Goal: Task Accomplishment & Management: Use online tool/utility

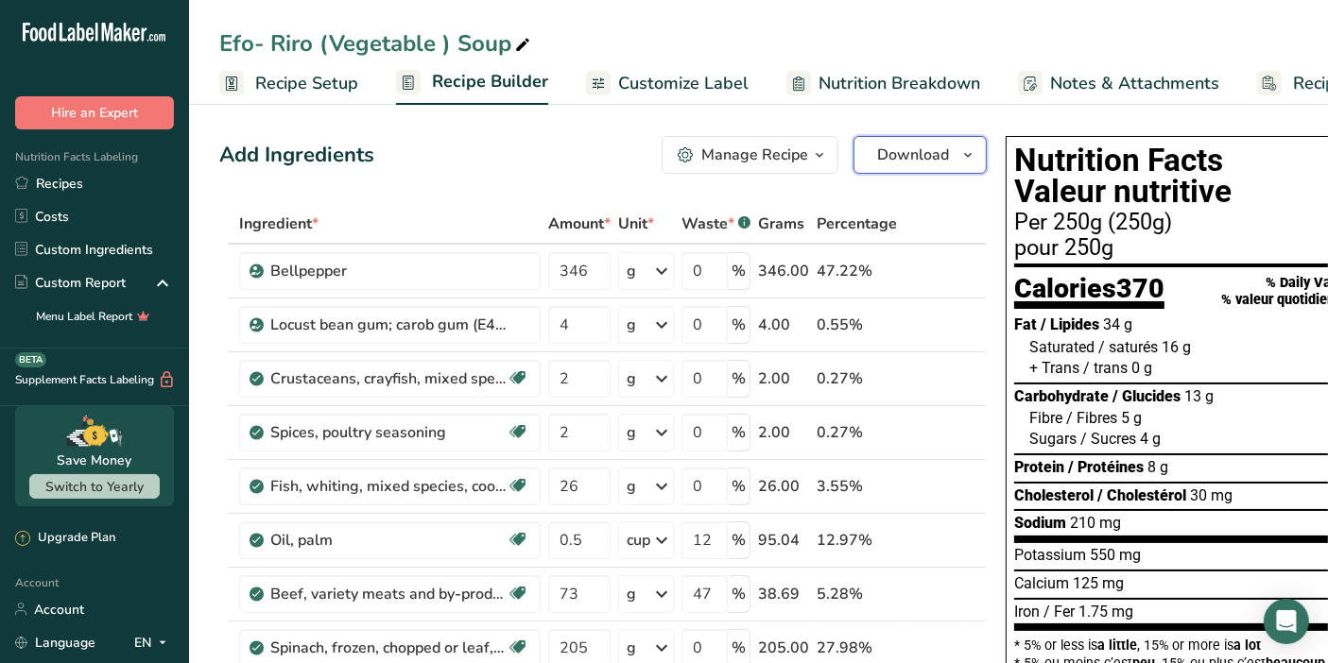
click at [964, 163] on icon "button" at bounding box center [967, 156] width 15 height 24
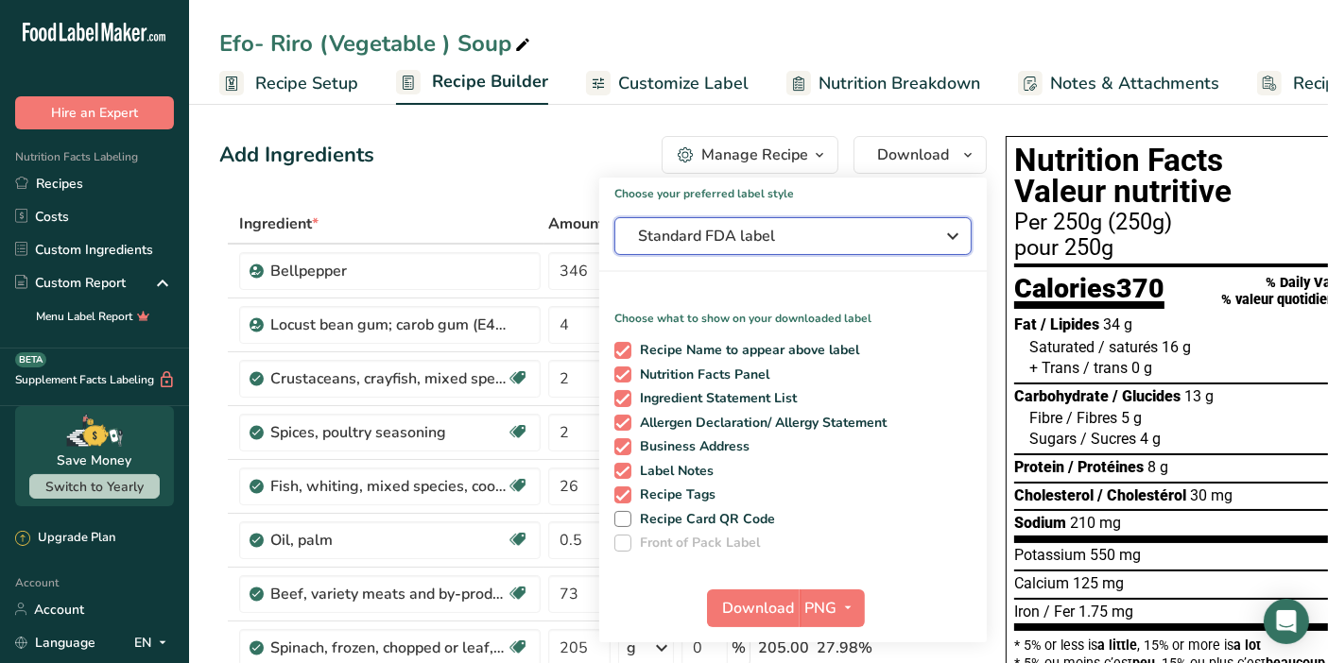
click at [953, 247] on icon "button" at bounding box center [952, 236] width 23 height 34
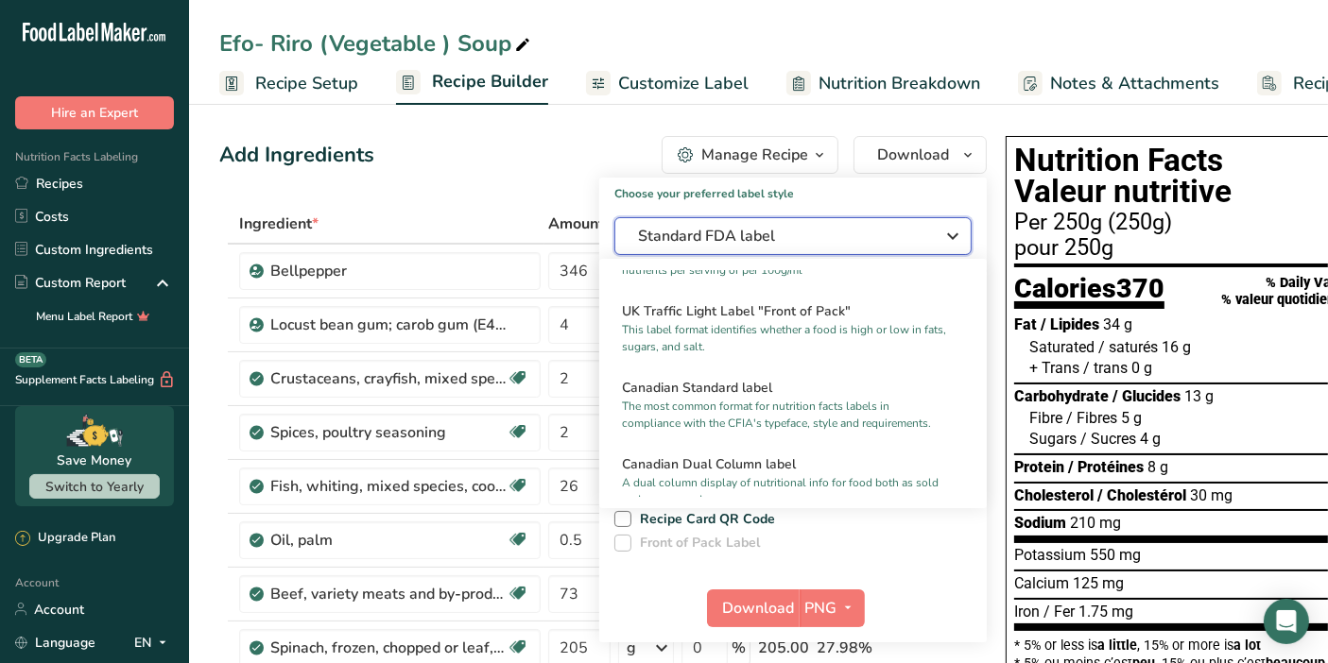
scroll to position [685, 0]
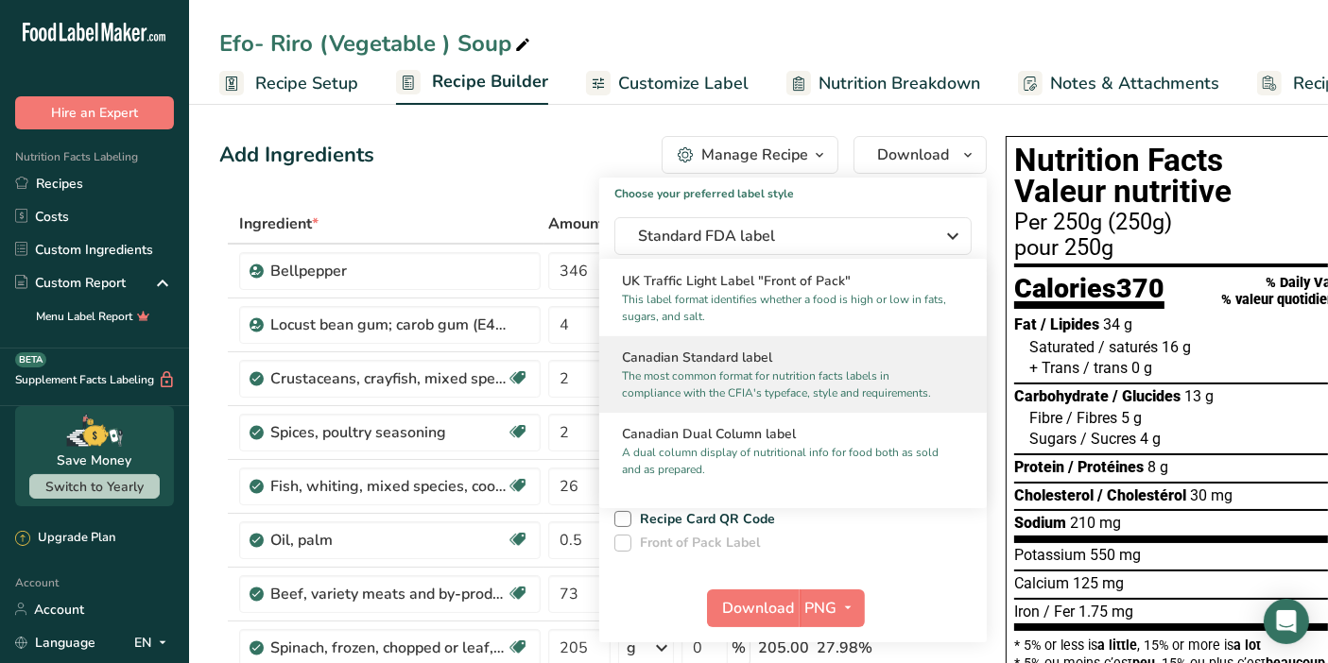
click at [800, 388] on p "The most common format for nutrition facts labels in compliance with the CFIA's…" at bounding box center [784, 385] width 325 height 34
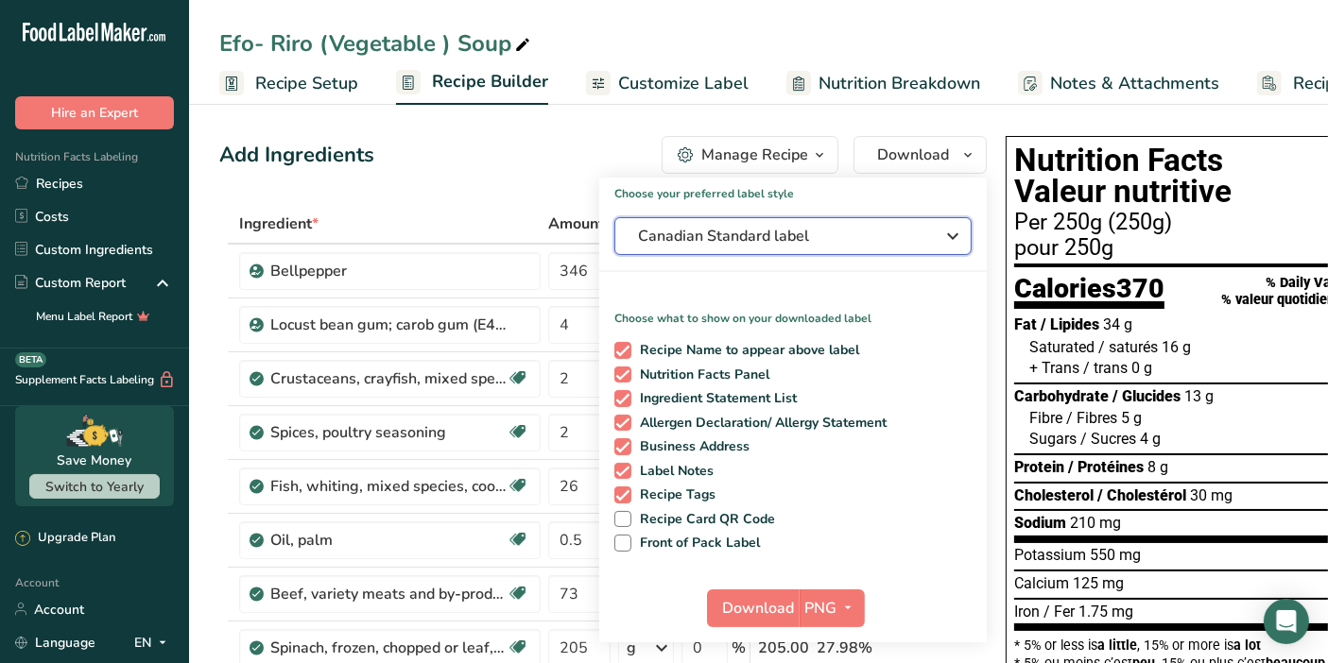
click at [945, 240] on icon "button" at bounding box center [952, 236] width 23 height 34
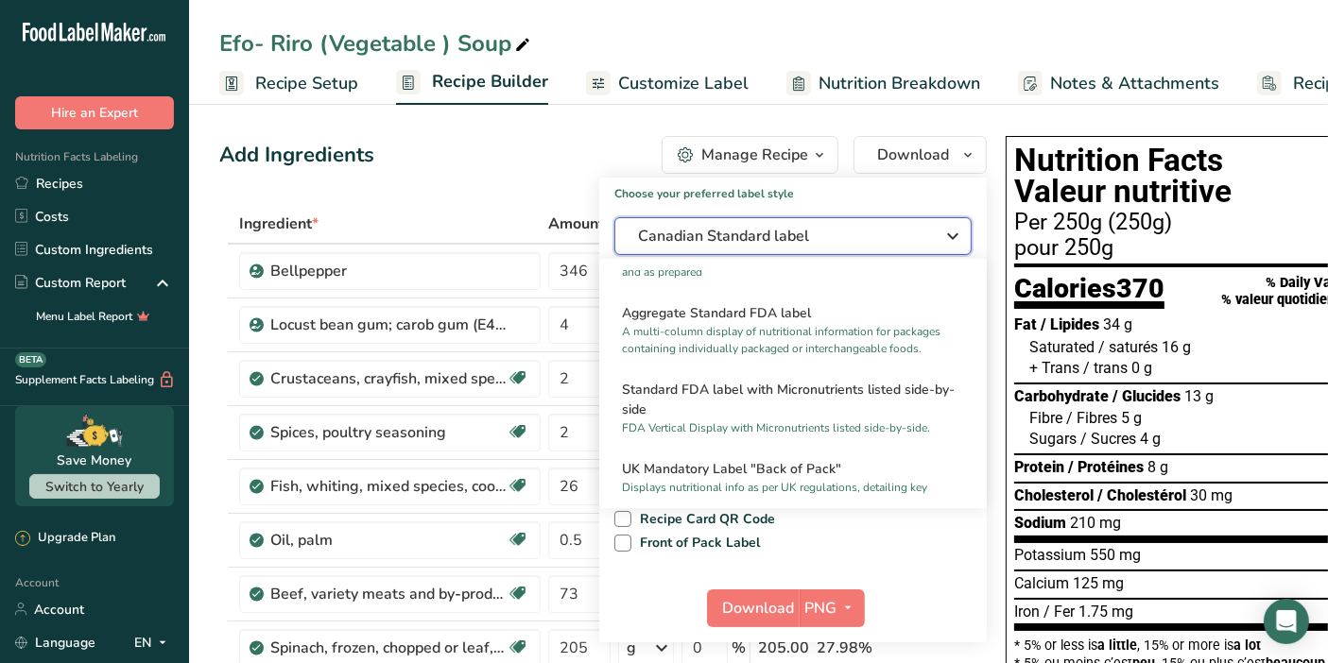
scroll to position [0, 0]
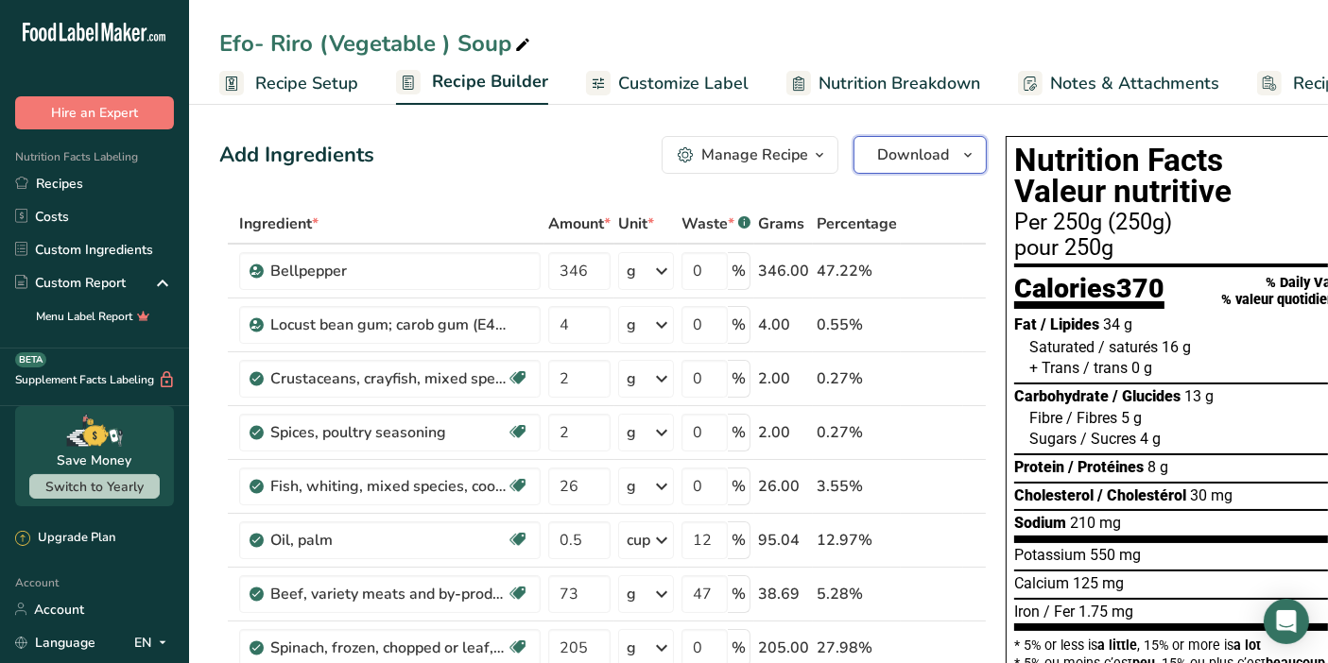
click at [962, 165] on icon "button" at bounding box center [967, 156] width 15 height 24
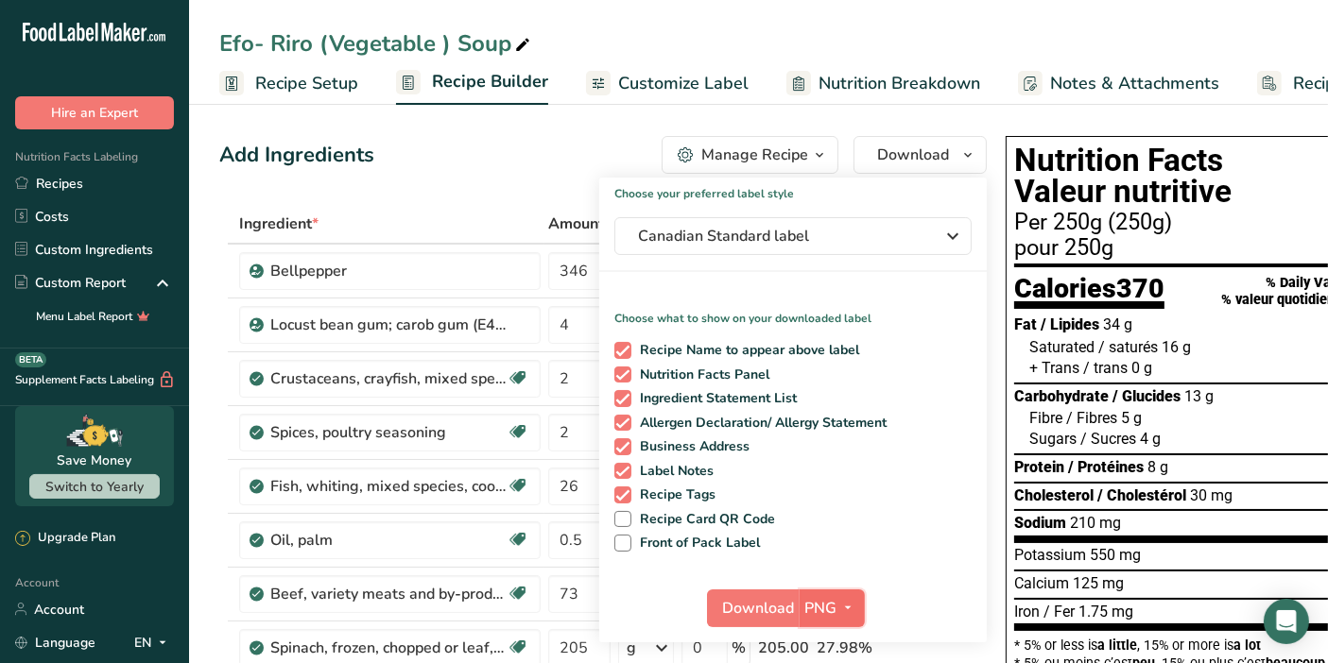
click at [842, 612] on icon "button" at bounding box center [848, 608] width 15 height 24
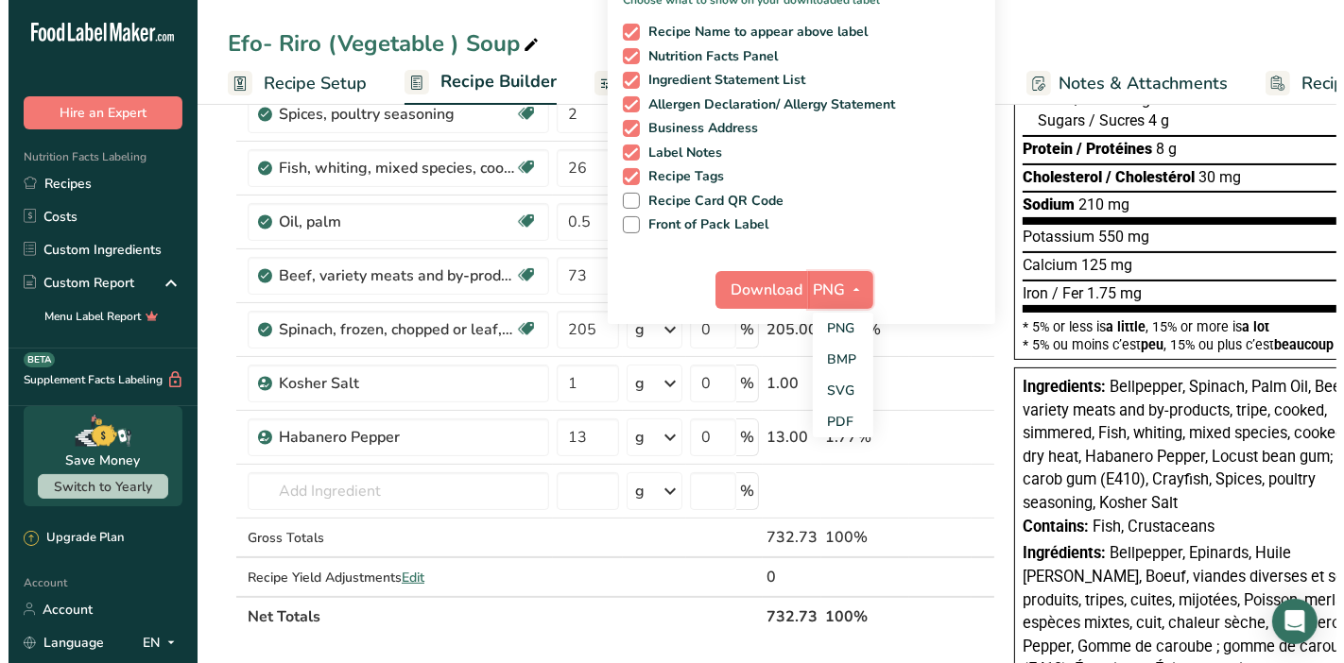
scroll to position [322, 0]
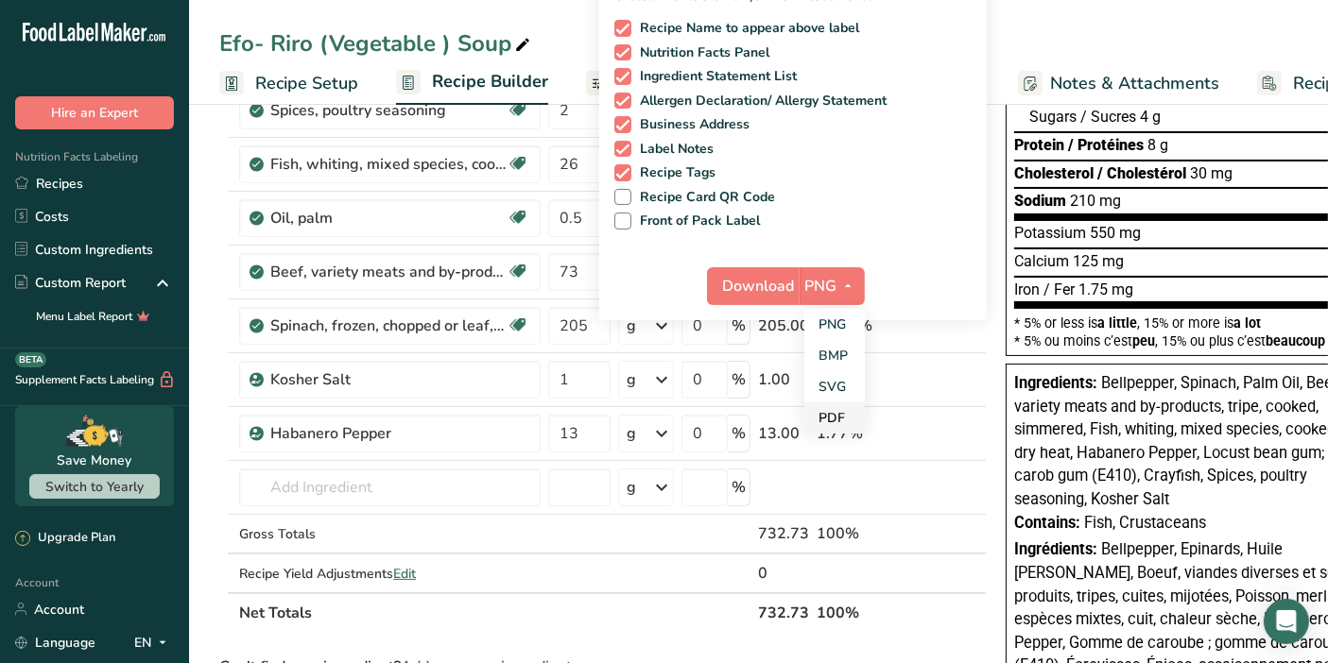
click at [831, 418] on link "PDF" at bounding box center [834, 418] width 60 height 31
click at [773, 289] on span "Download" at bounding box center [760, 286] width 72 height 23
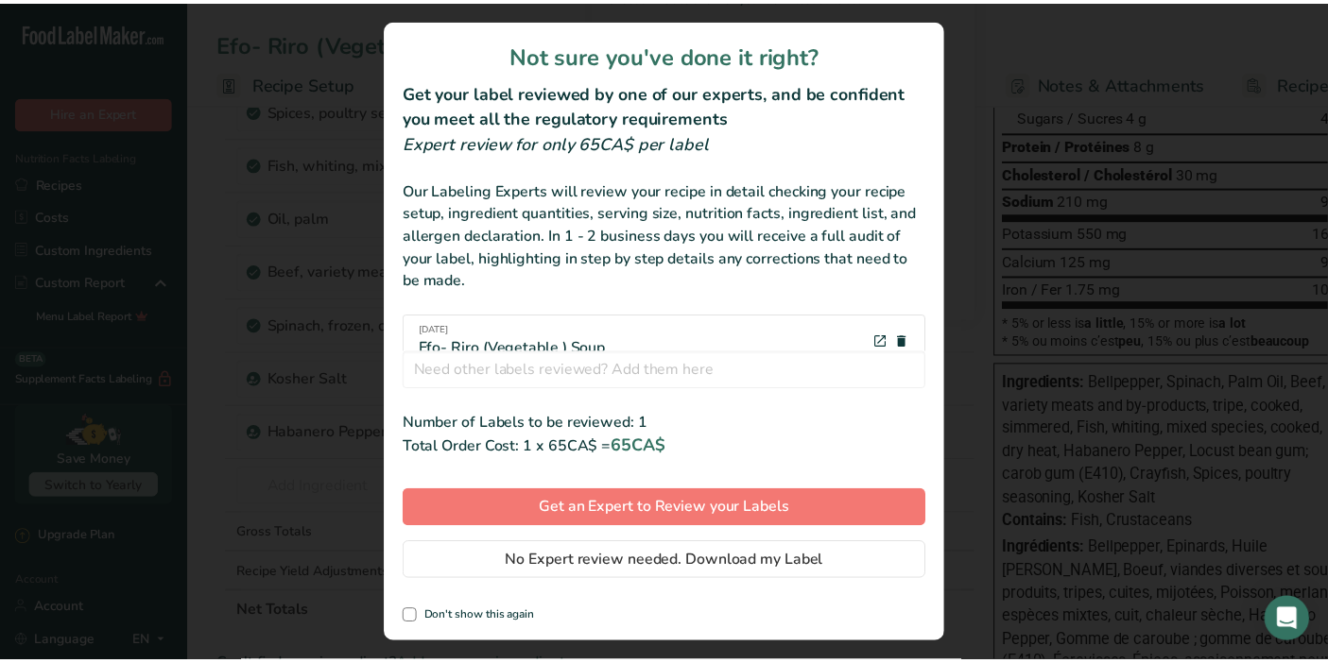
scroll to position [23, 0]
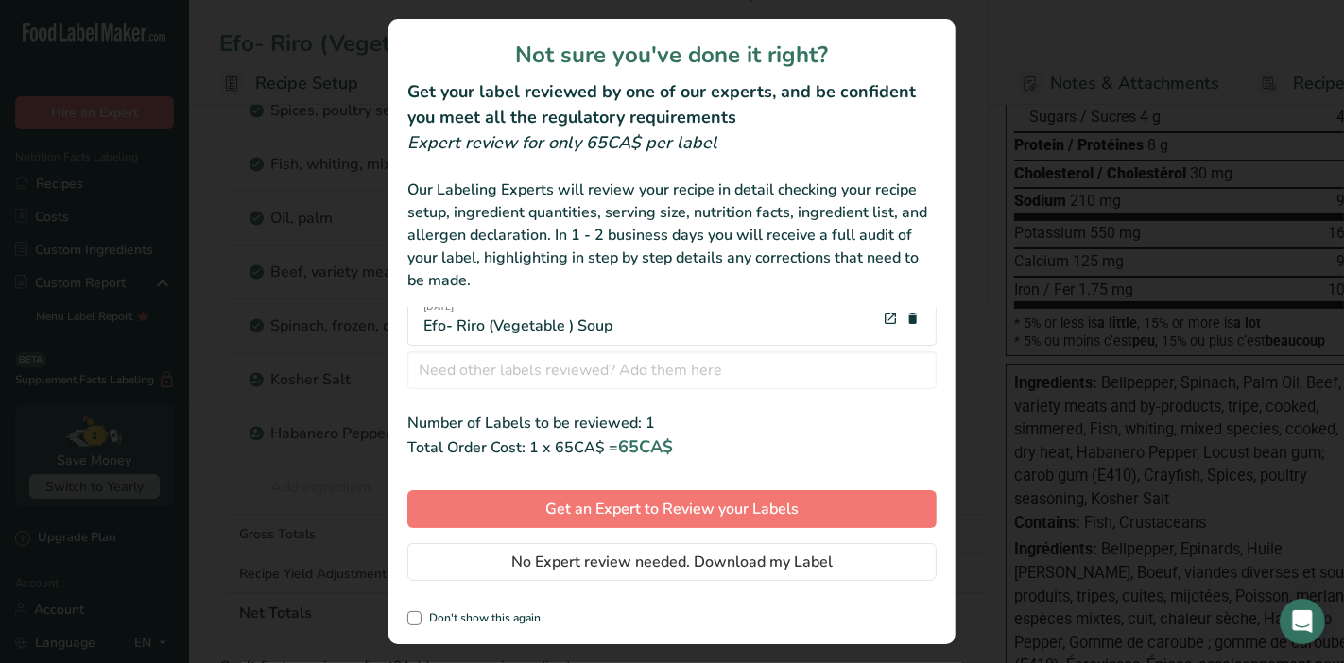
drag, startPoint x: 617, startPoint y: 338, endPoint x: 423, endPoint y: 336, distance: 193.7
click at [423, 336] on div "[DATE] Efo- Riro (Vegetable ) Soup" at bounding box center [671, 319] width 529 height 54
click at [980, 32] on div "review labels modal" at bounding box center [672, 331] width 1344 height 663
click at [1037, 45] on div "review labels modal" at bounding box center [672, 331] width 1344 height 663
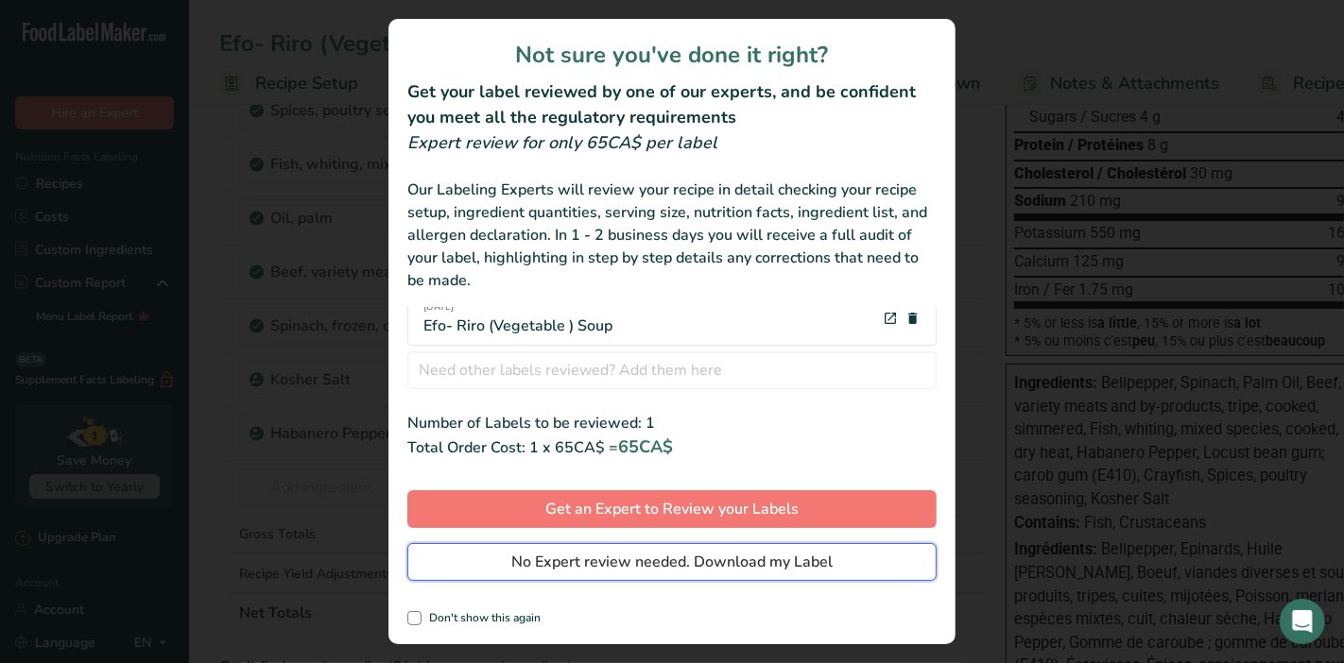
click at [472, 565] on button "No Expert review needed. Download my Label" at bounding box center [671, 562] width 529 height 38
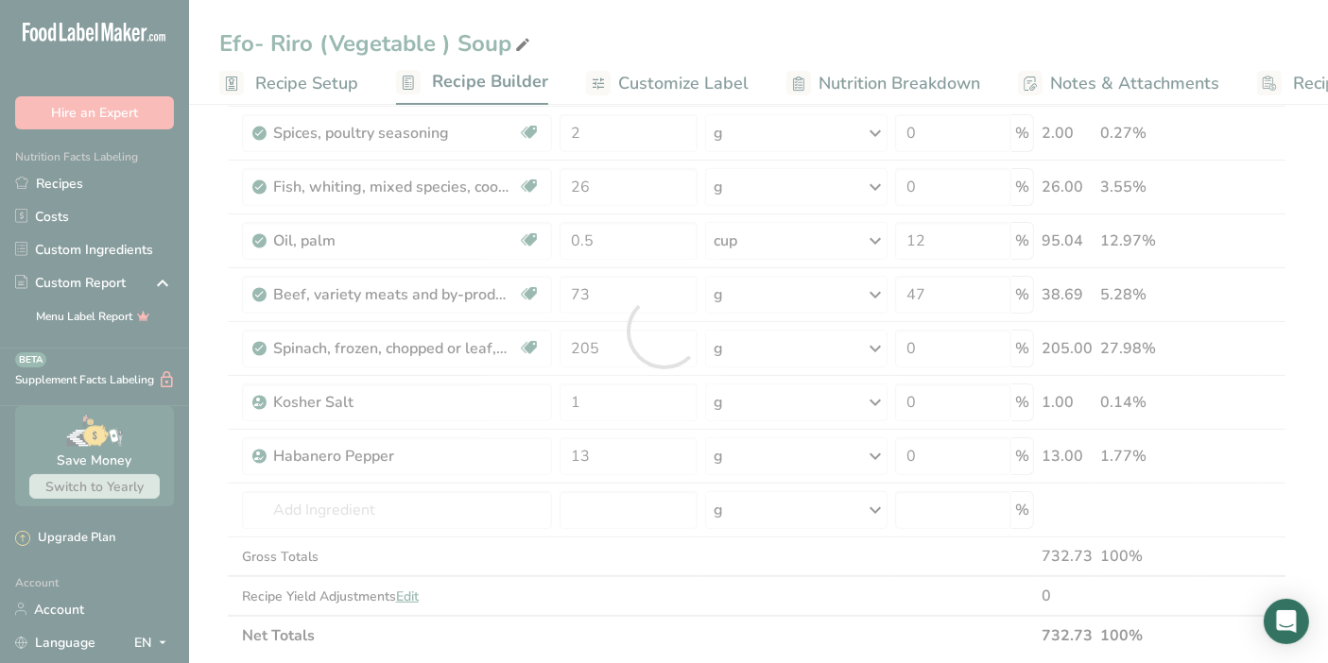
scroll to position [0, 0]
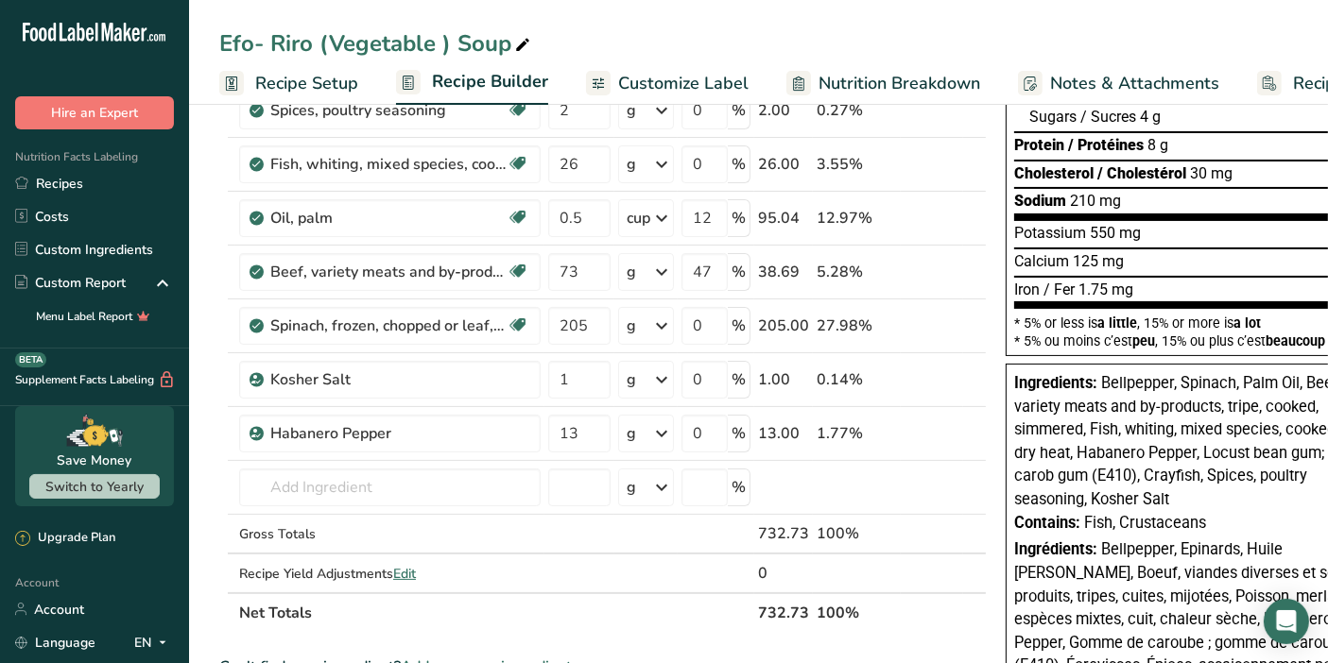
click at [521, 44] on icon at bounding box center [522, 45] width 17 height 26
drag, startPoint x: 432, startPoint y: 39, endPoint x: 333, endPoint y: 55, distance: 100.5
click at [333, 55] on input "Efo- Riro (Vegetable ) Soup" at bounding box center [758, 43] width 1078 height 34
click at [545, 29] on input "Efo- Riro (Spinach ) Soup" at bounding box center [758, 43] width 1078 height 34
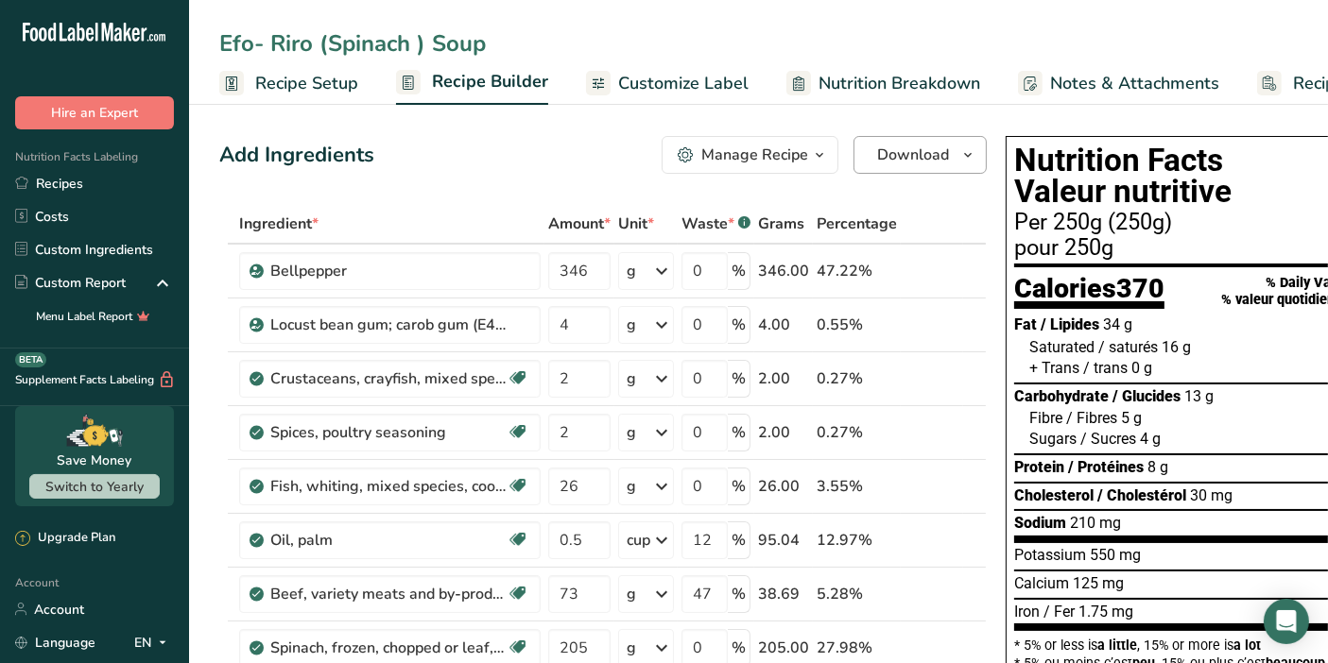
type input "Efo- Riro (Spinach ) Soup"
click at [960, 149] on icon "button" at bounding box center [967, 156] width 15 height 24
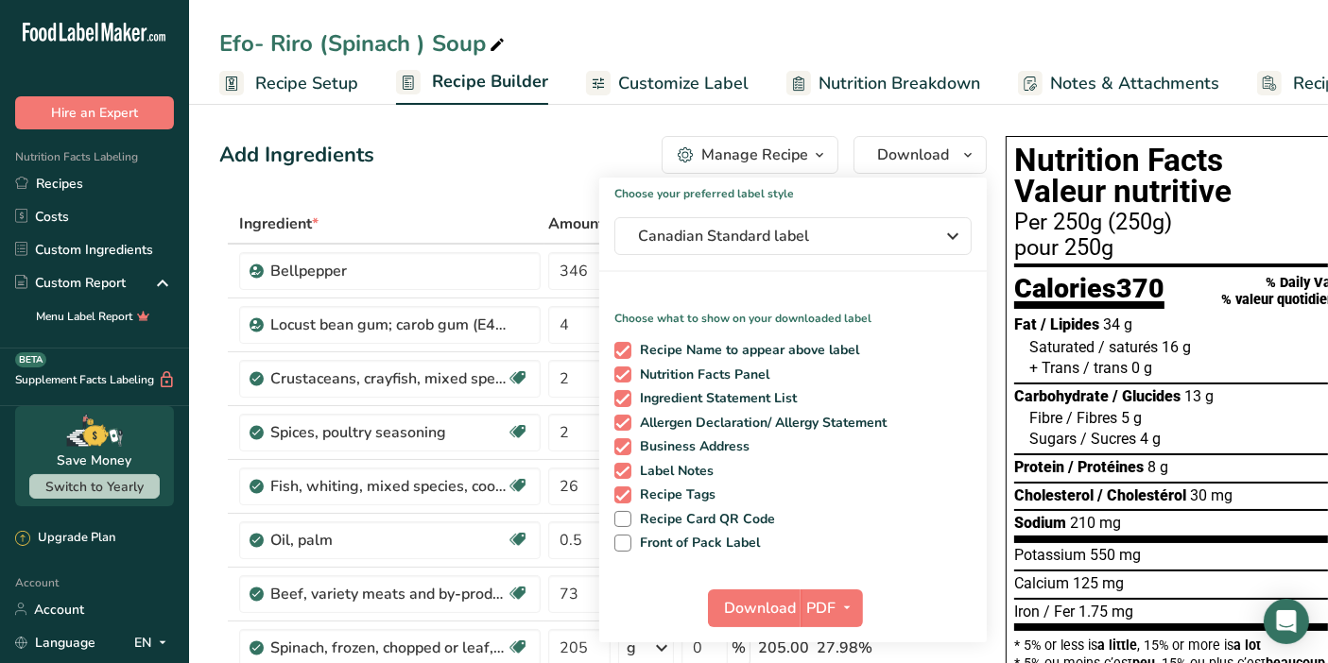
drag, startPoint x: 482, startPoint y: 40, endPoint x: 441, endPoint y: 52, distance: 42.4
click at [441, 52] on div "Efo- Riro (Spinach ) Soup" at bounding box center [363, 43] width 289 height 34
